Goal: Task Accomplishment & Management: Complete application form

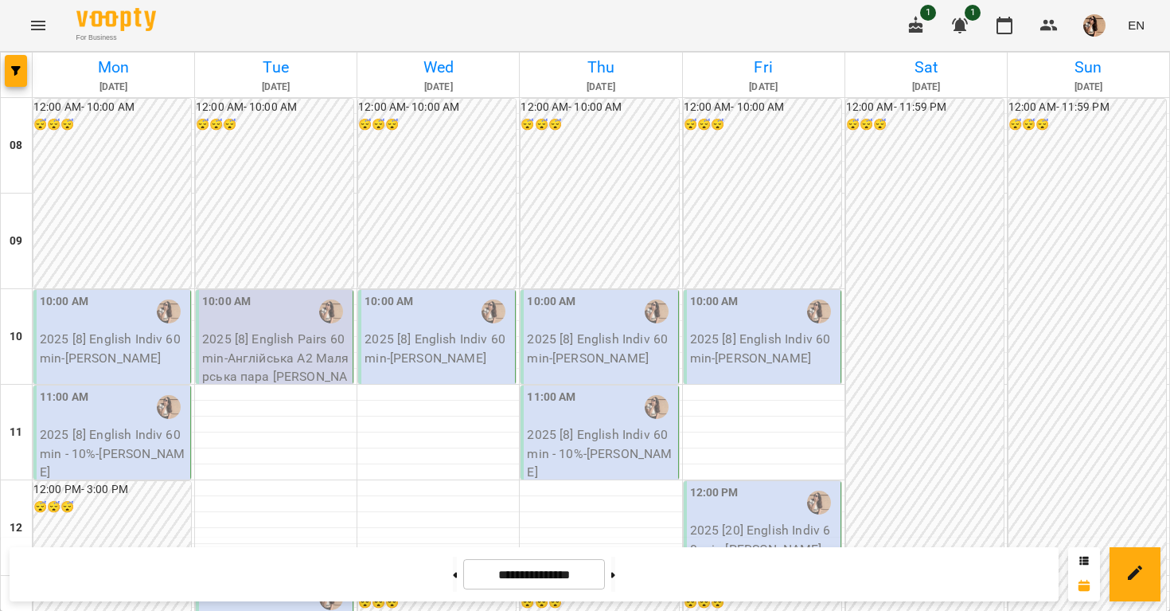
scroll to position [44, 0]
click at [453, 572] on button at bounding box center [455, 574] width 4 height 35
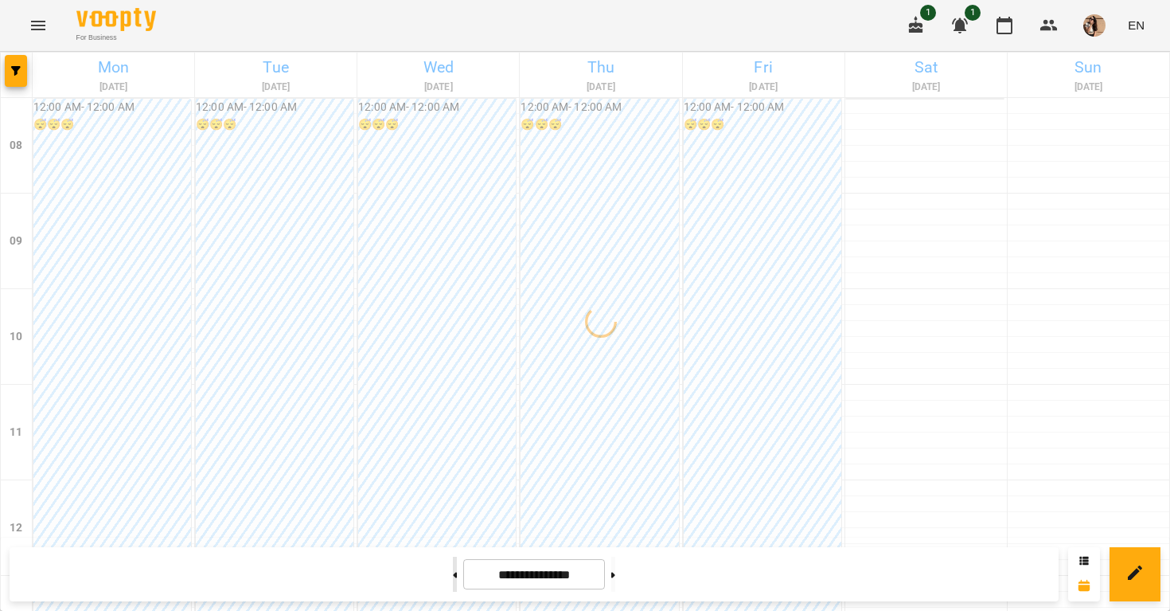
click at [453, 572] on button at bounding box center [455, 574] width 4 height 35
type input "**********"
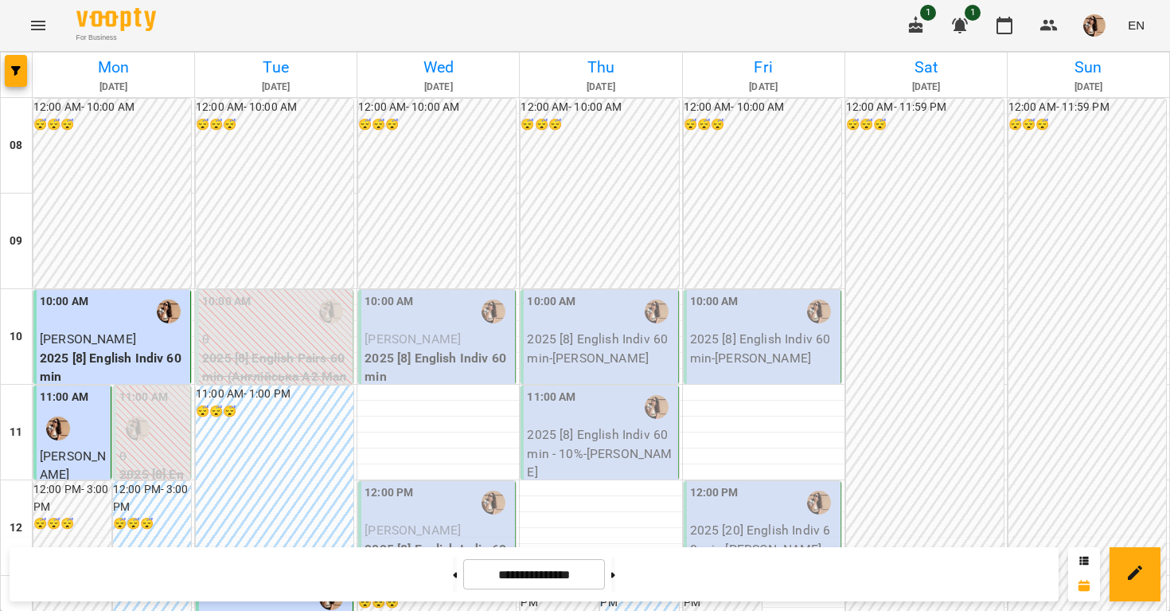
scroll to position [38, 0]
click at [424, 331] on span "[PERSON_NAME]" at bounding box center [413, 338] width 96 height 15
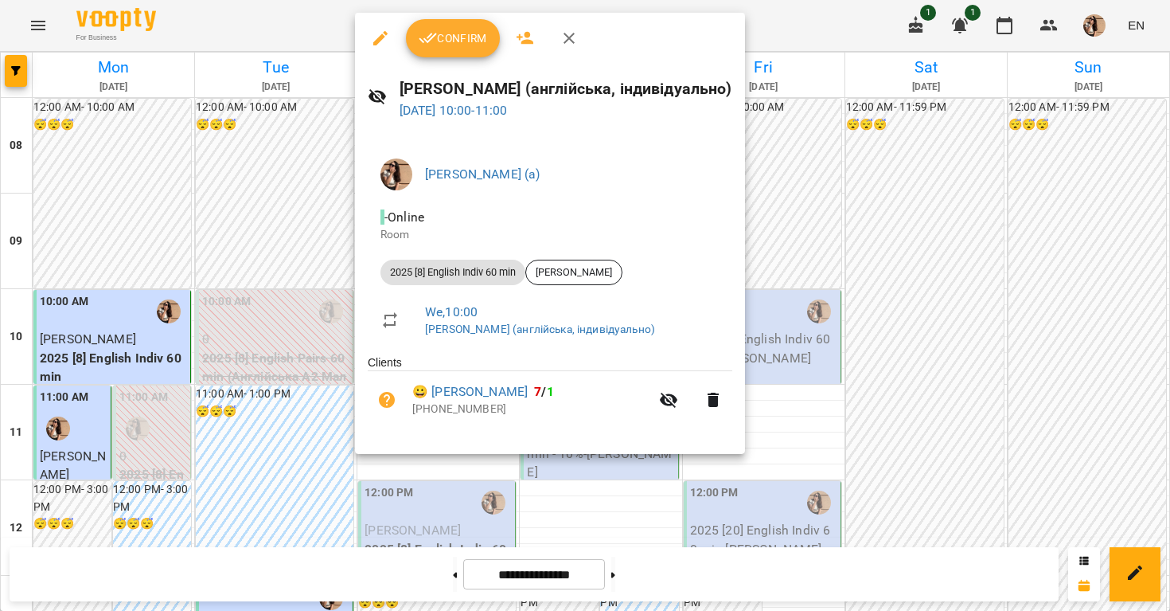
click at [449, 44] on span "Confirm" at bounding box center [453, 38] width 68 height 19
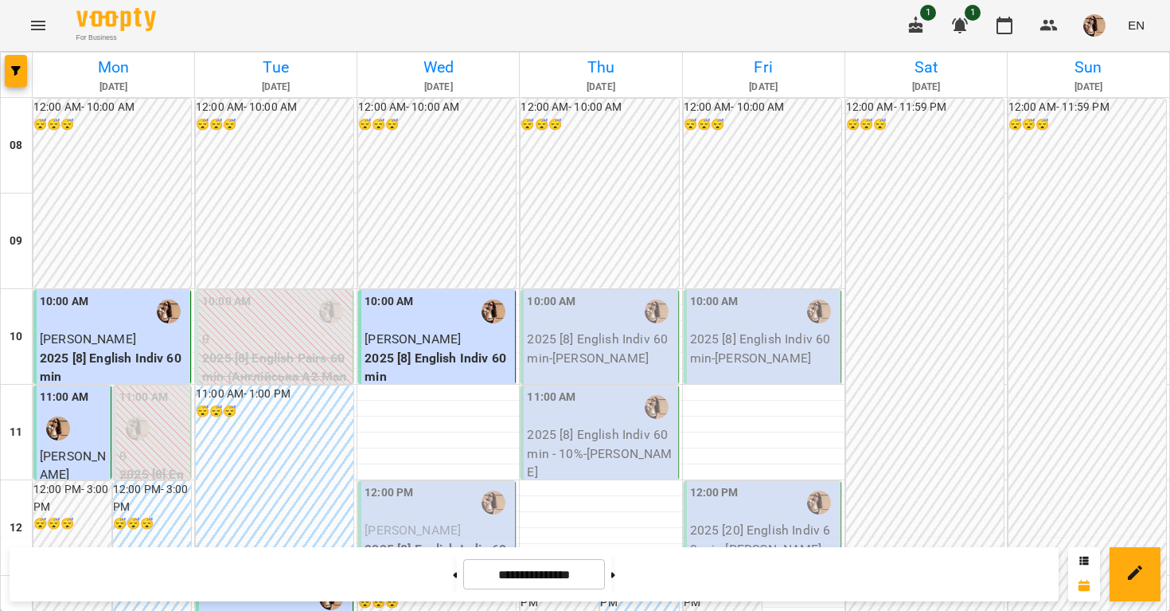
scroll to position [209, 0]
